Goal: Find specific page/section: Find specific page/section

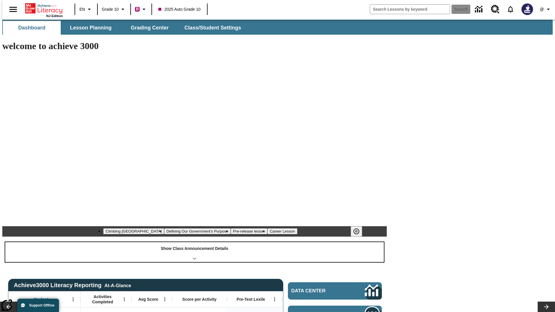
click at [194, 242] on div "Show Class Announcement Details" at bounding box center [194, 252] width 378 height 20
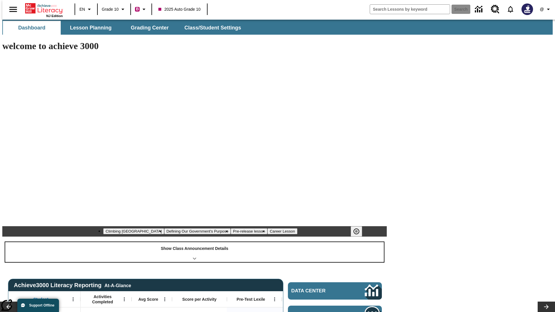
click at [194, 242] on div "Show Class Announcement Details" at bounding box center [194, 252] width 378 height 20
